Goal: Check status

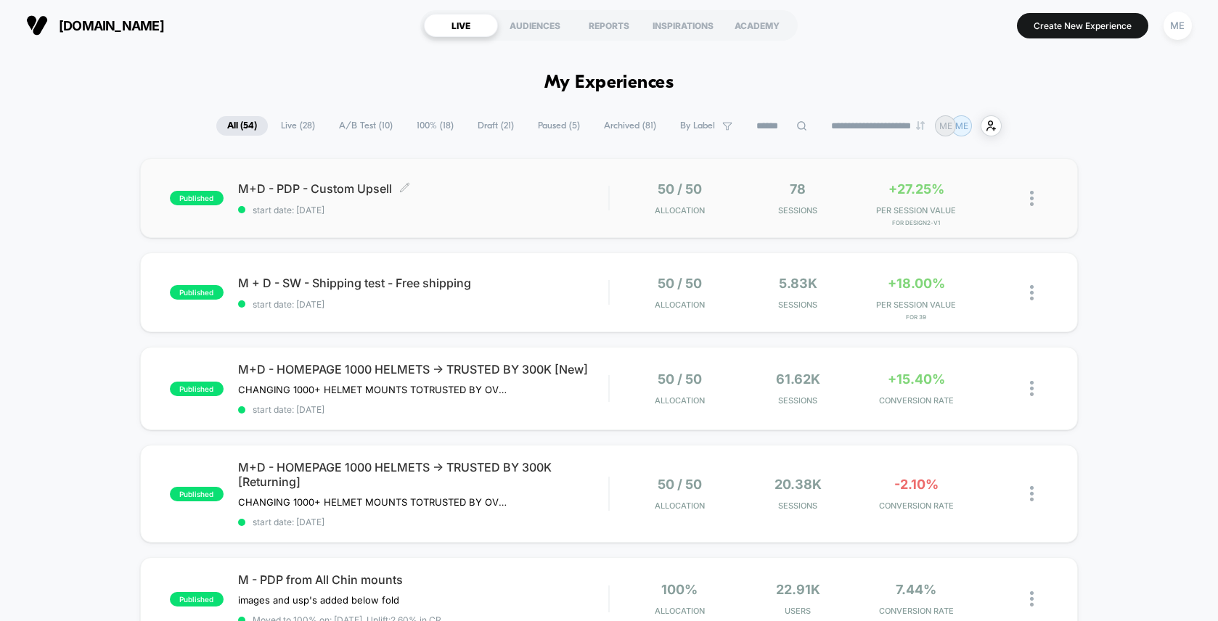
click at [587, 205] on span "start date: [DATE]" at bounding box center [423, 210] width 370 height 11
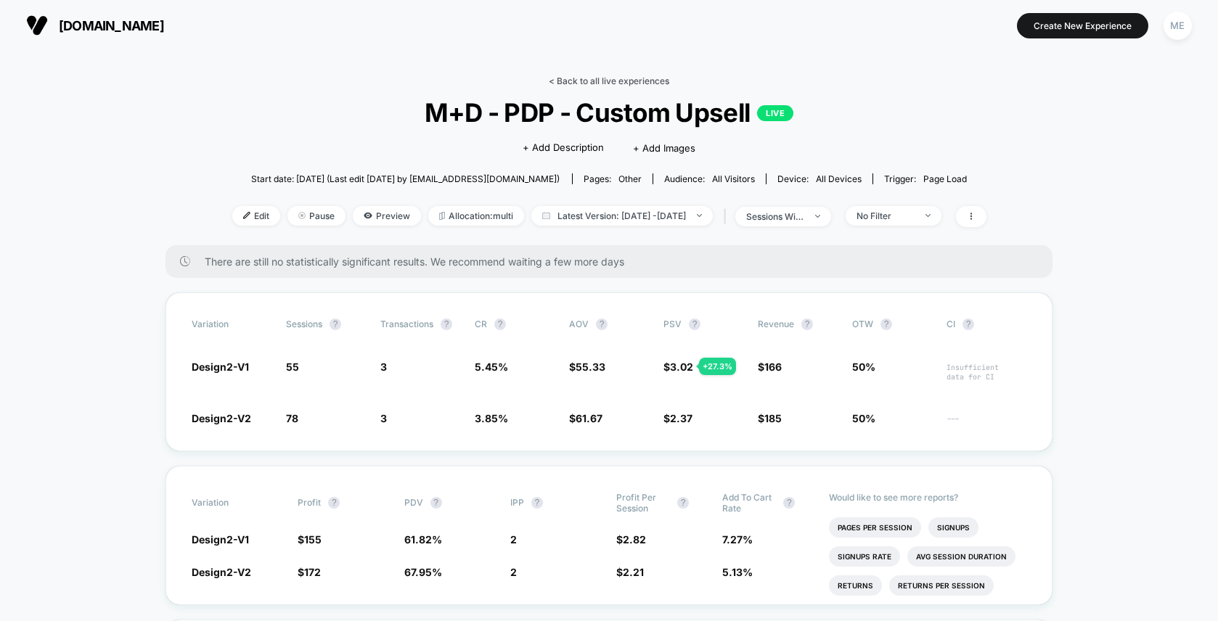
click at [587, 82] on link "< Back to all live experiences" at bounding box center [609, 80] width 120 height 11
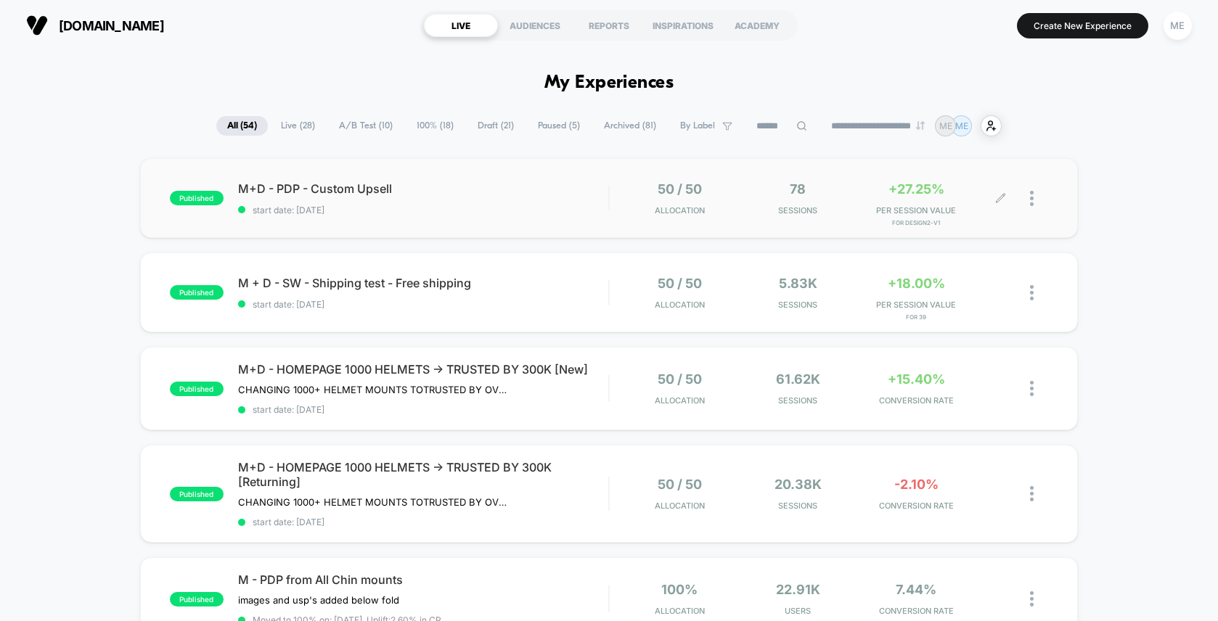
click at [613, 205] on div "50 / 50 Allocation 78 Sessions +27.25% PER SESSION VALUE for Design2-V1" at bounding box center [829, 198] width 438 height 34
